Goal: Download file/media

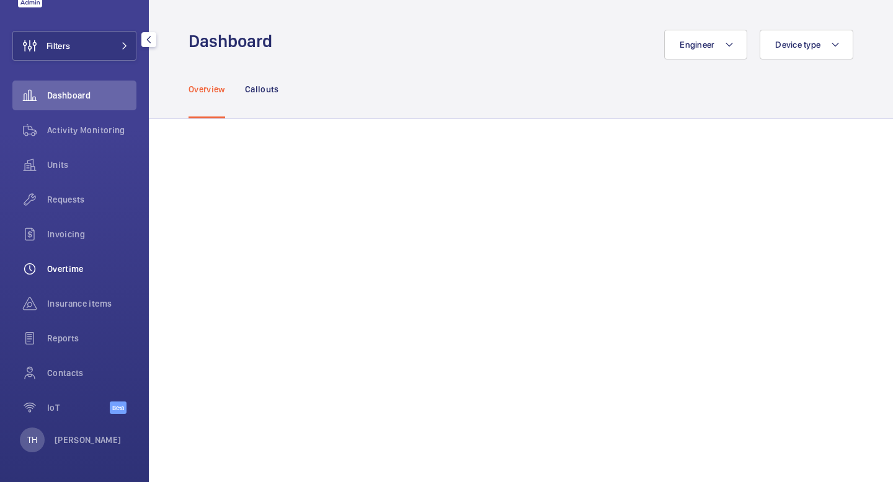
scroll to position [48, 0]
click at [88, 139] on div "Activity Monitoring" at bounding box center [74, 131] width 124 height 30
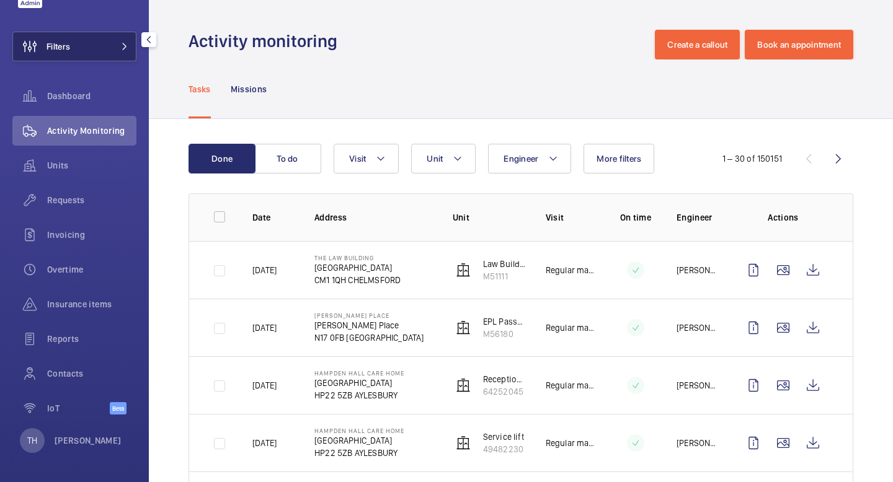
click at [123, 46] on mat-icon at bounding box center [124, 46] width 7 height 7
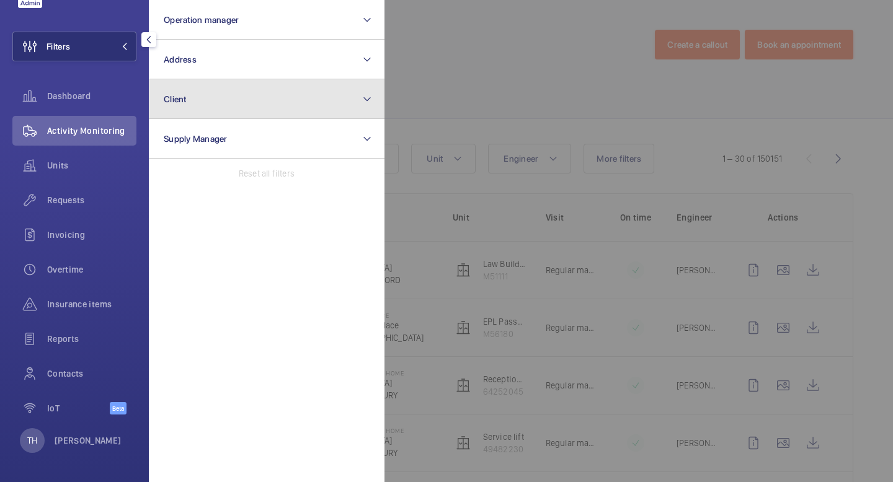
click at [256, 92] on button "Client" at bounding box center [267, 99] width 236 height 40
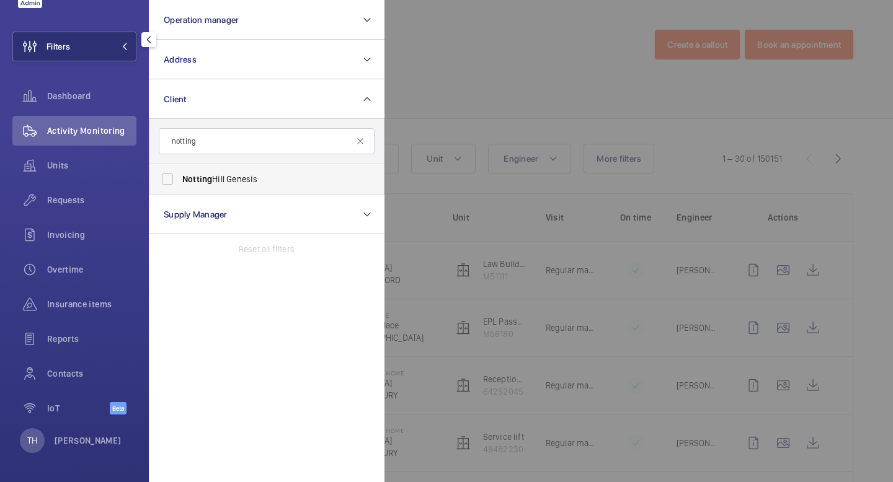
type input "notting"
click at [245, 188] on label "Notting Hill Genesis" at bounding box center [257, 179] width 216 height 30
click at [180, 188] on input "Notting Hill Genesis" at bounding box center [167, 179] width 25 height 25
checkbox input "true"
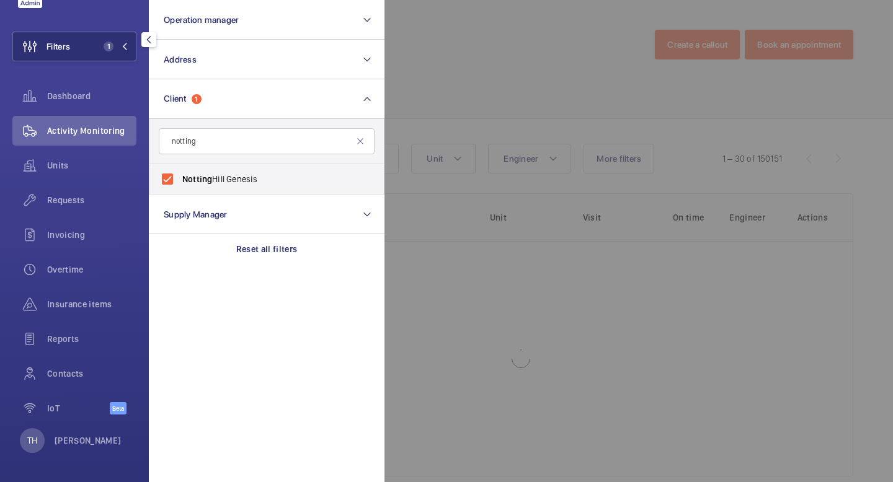
click at [539, 55] on div at bounding box center [830, 241] width 893 height 482
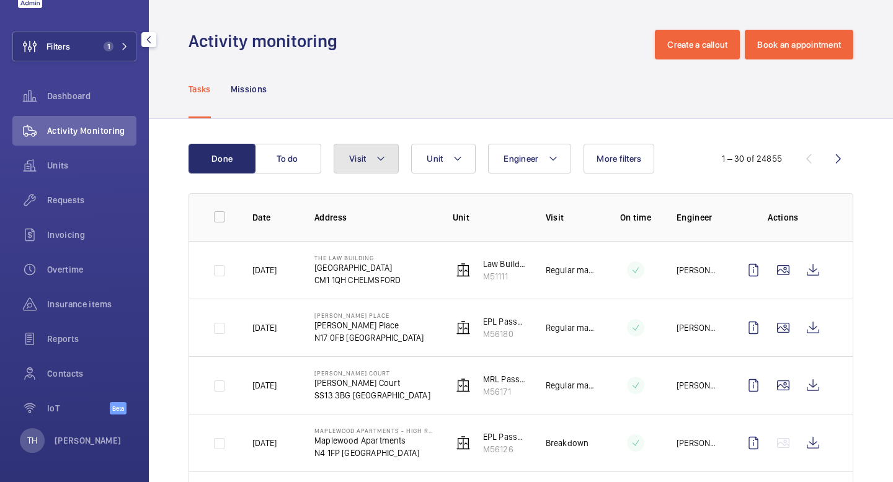
click at [397, 165] on button "Visit" at bounding box center [366, 159] width 65 height 30
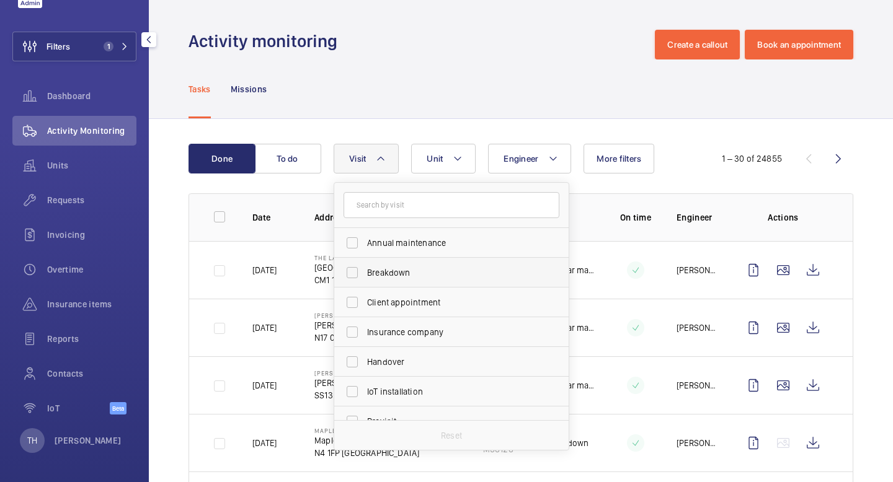
click at [387, 273] on span "Breakdown" at bounding box center [452, 273] width 170 height 12
click at [365, 273] on input "Breakdown" at bounding box center [352, 272] width 25 height 25
checkbox input "true"
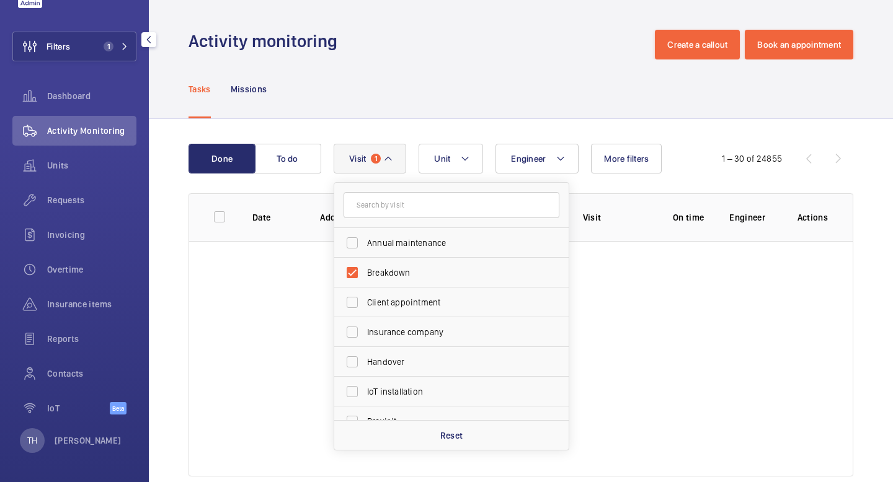
click at [503, 77] on div "Tasks Missions" at bounding box center [520, 89] width 665 height 59
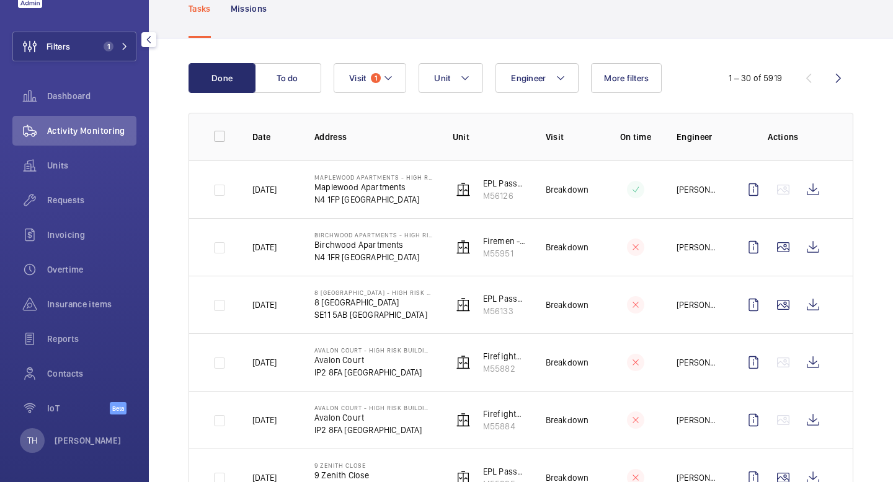
scroll to position [113, 0]
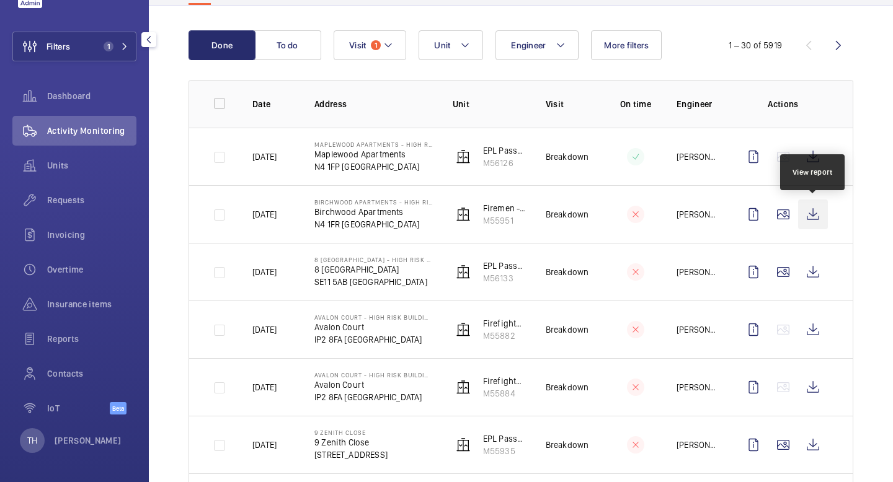
click at [817, 218] on wm-front-icon-button at bounding box center [813, 215] width 30 height 30
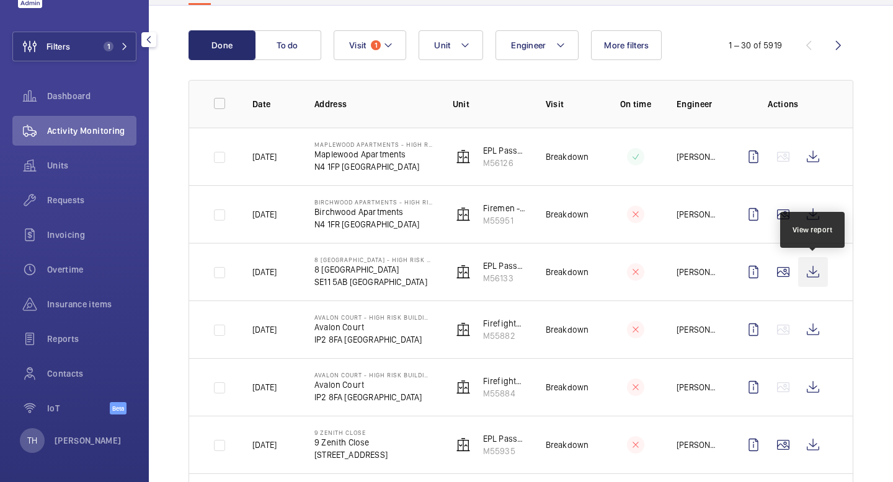
click at [813, 275] on wm-front-icon-button at bounding box center [813, 272] width 30 height 30
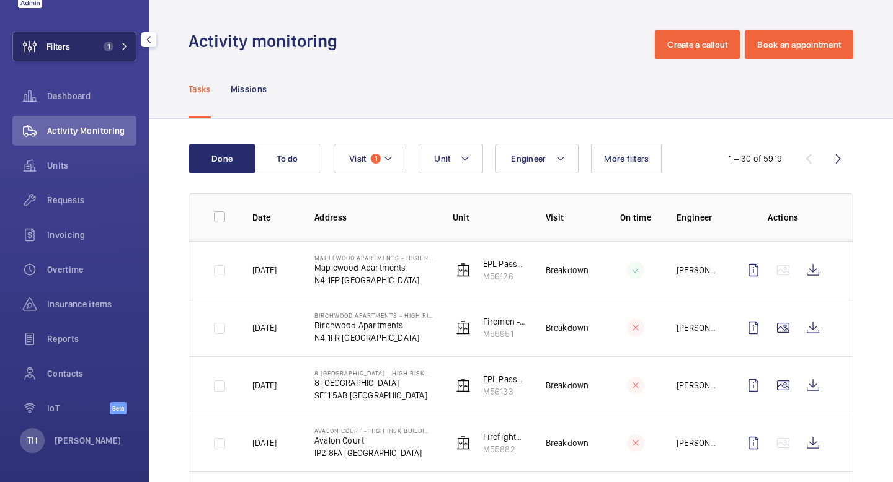
click at [131, 48] on button "Filters 1" at bounding box center [74, 47] width 124 height 30
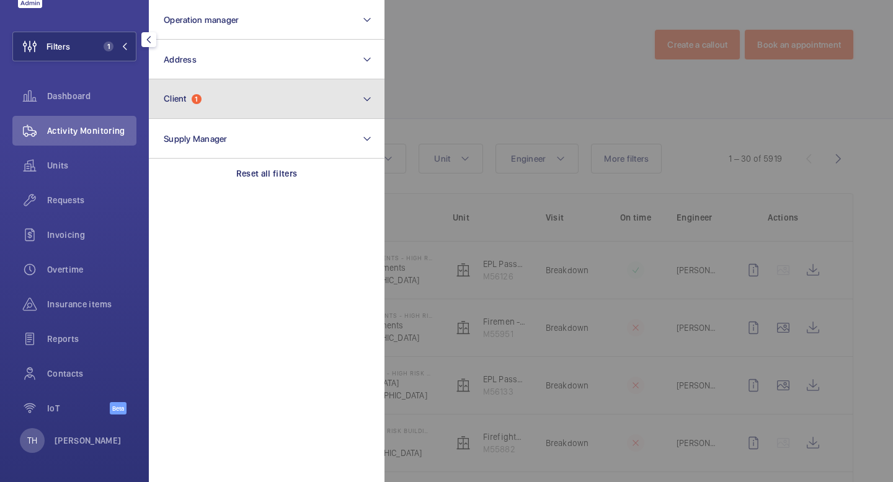
click at [226, 87] on button "Client 1" at bounding box center [267, 99] width 236 height 40
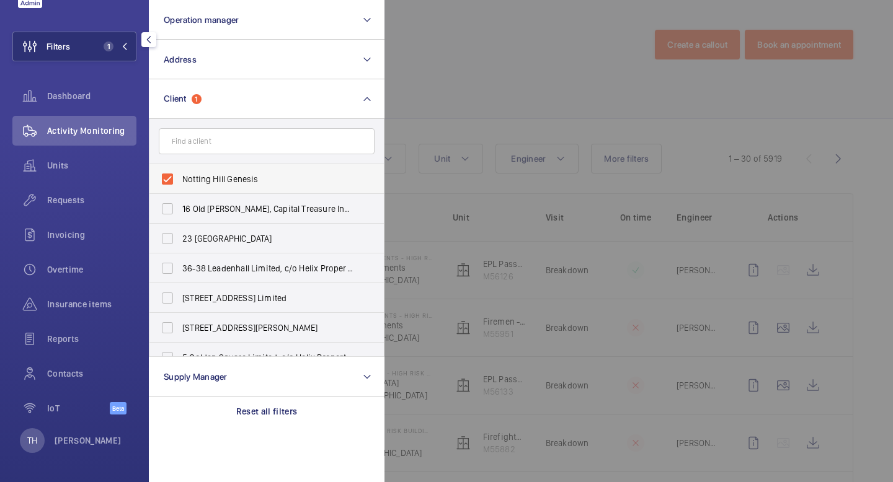
click at [174, 178] on label "Notting Hill Genesis" at bounding box center [257, 179] width 216 height 30
click at [174, 178] on input "Notting Hill Genesis" at bounding box center [167, 179] width 25 height 25
checkbox input "false"
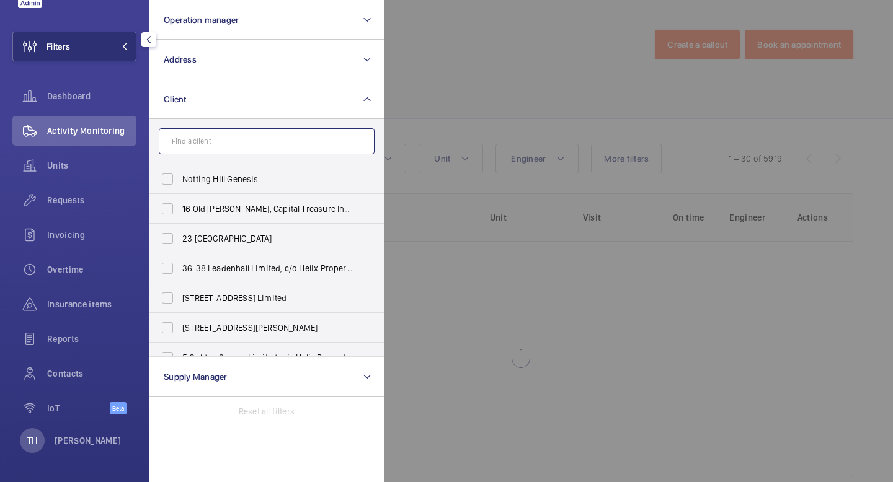
click at [250, 137] on input "text" at bounding box center [267, 141] width 216 height 26
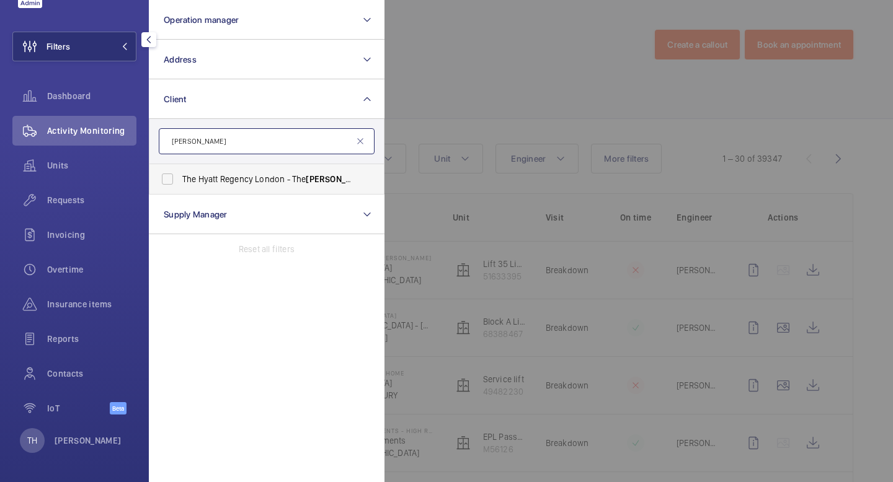
type input "[PERSON_NAME]"
click at [205, 179] on span "The Hyatt Regency London - [GEOGRAPHIC_DATA][PERSON_NAME]" at bounding box center [267, 179] width 170 height 12
click at [180, 179] on input "The Hyatt Regency London - [GEOGRAPHIC_DATA][PERSON_NAME]" at bounding box center [167, 179] width 25 height 25
checkbox input "true"
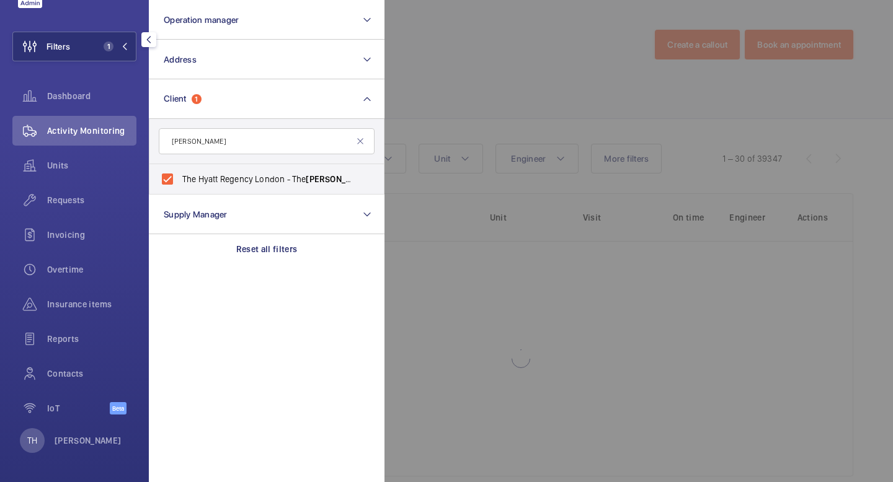
click at [475, 74] on div at bounding box center [830, 241] width 893 height 482
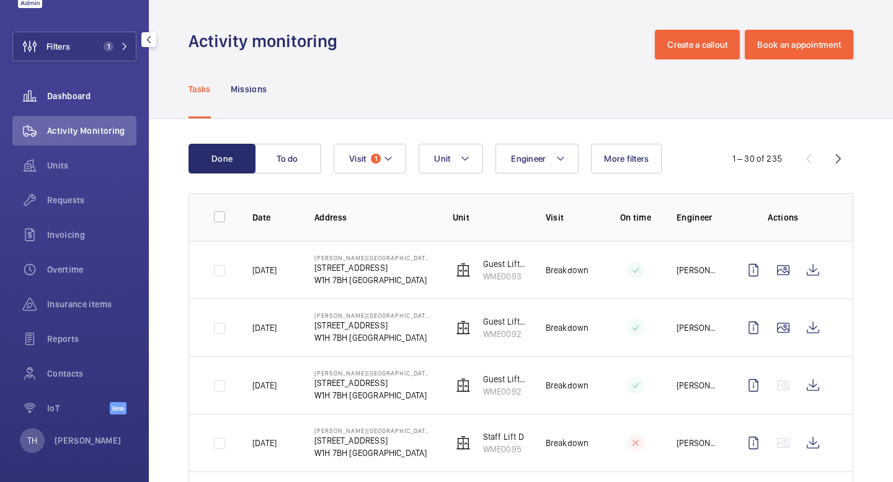
click at [82, 108] on div "Dashboard" at bounding box center [74, 96] width 124 height 30
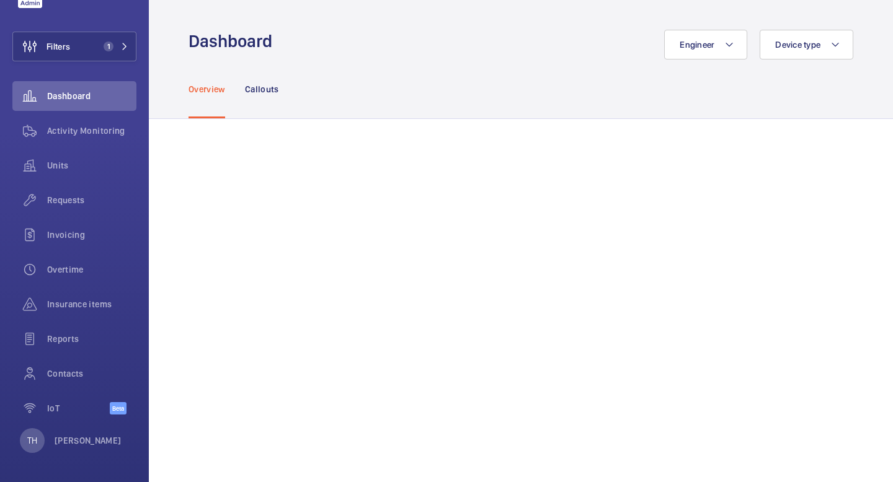
click at [288, 86] on div "Overview Callouts" at bounding box center [520, 89] width 665 height 59
click at [265, 89] on p "Callouts" at bounding box center [262, 89] width 34 height 12
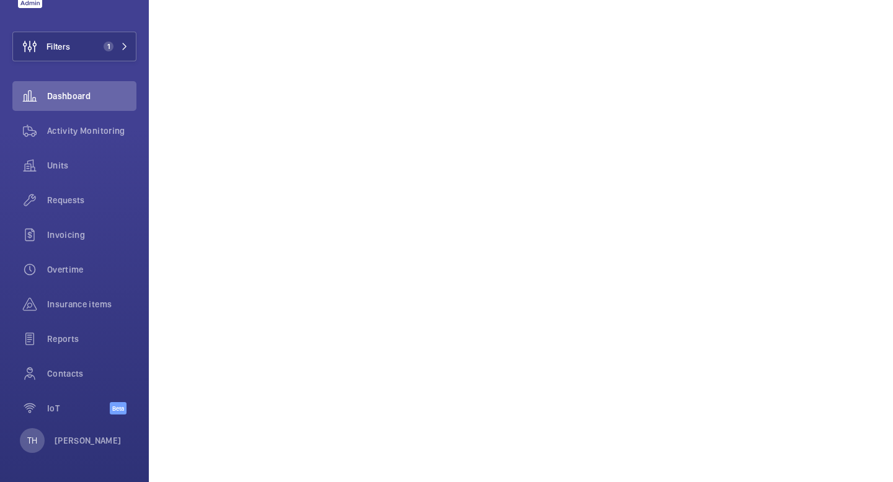
scroll to position [234, 0]
